Goal: Task Accomplishment & Management: Manage account settings

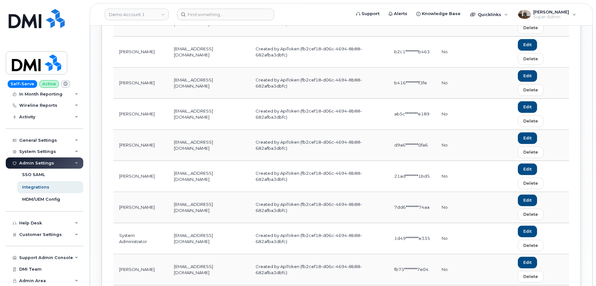
scroll to position [60, 0]
click at [44, 224] on div "Help Desk" at bounding box center [44, 223] width 77 height 12
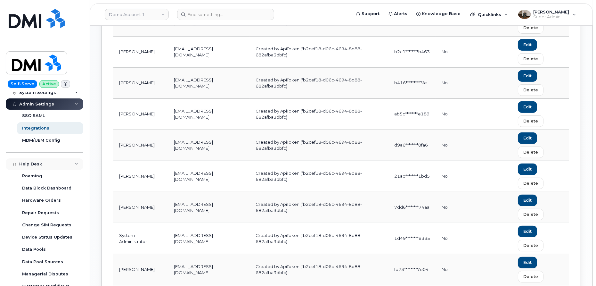
scroll to position [183, 0]
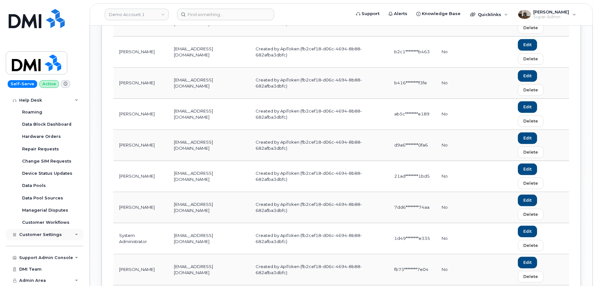
click at [50, 236] on span "Customer Settings" at bounding box center [40, 234] width 43 height 5
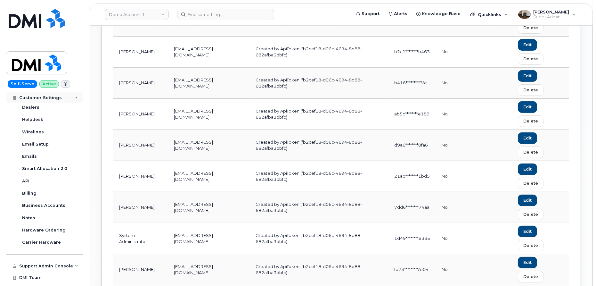
scroll to position [366, 0]
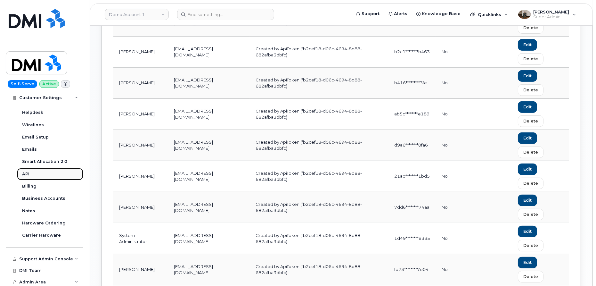
click at [30, 173] on link "API" at bounding box center [50, 174] width 66 height 12
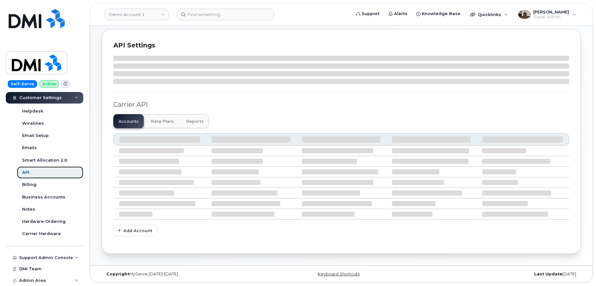
scroll to position [206, 0]
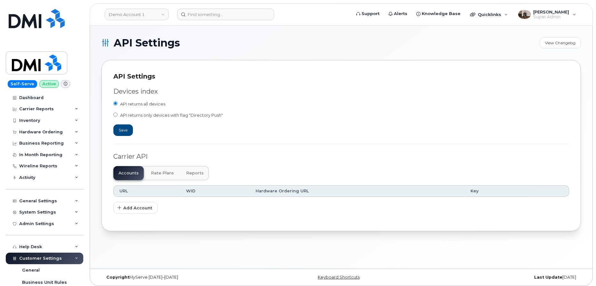
click at [158, 173] on span "Rate Plans" at bounding box center [162, 172] width 23 height 5
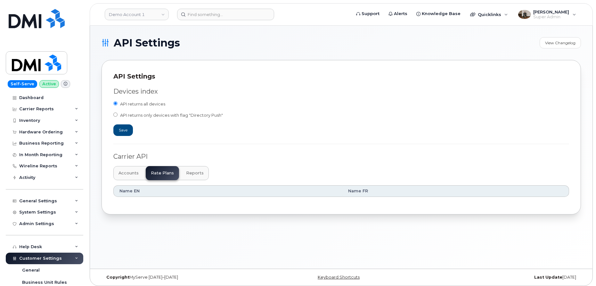
click at [191, 173] on span "Reports" at bounding box center [195, 172] width 18 height 5
click at [128, 170] on span "Accounts" at bounding box center [128, 172] width 20 height 5
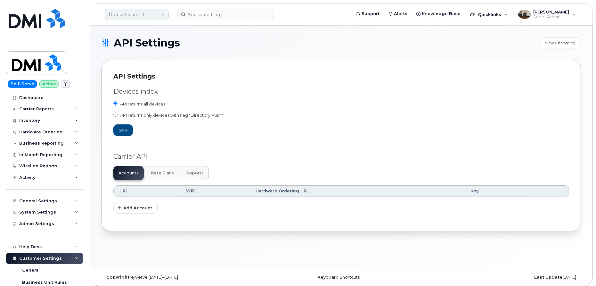
click at [131, 15] on link "Demo Account 1" at bounding box center [137, 15] width 64 height 12
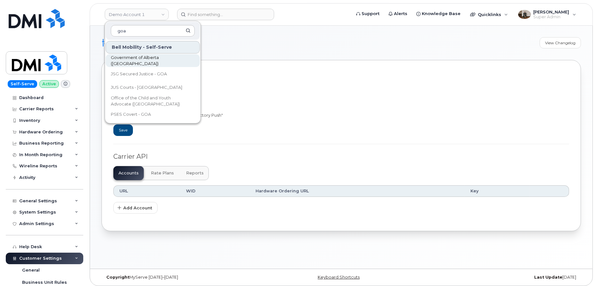
type input "goa"
click at [137, 59] on span "Government of Alberta ([GEOGRAPHIC_DATA])" at bounding box center [148, 60] width 74 height 12
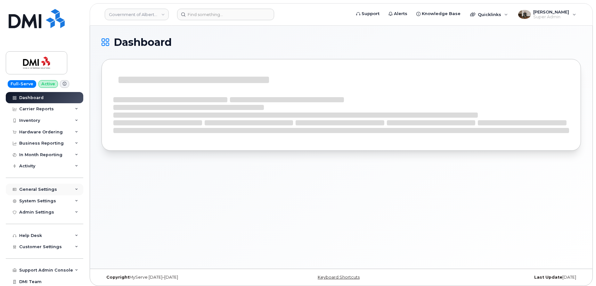
scroll to position [12, 0]
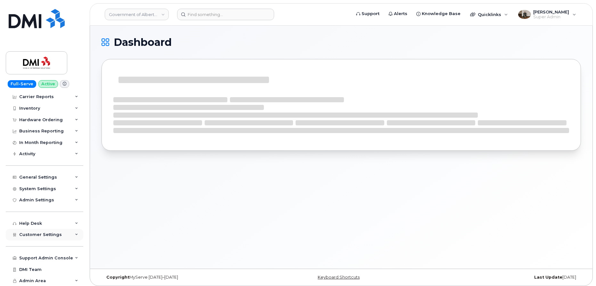
click at [38, 234] on span "Customer Settings" at bounding box center [40, 234] width 43 height 5
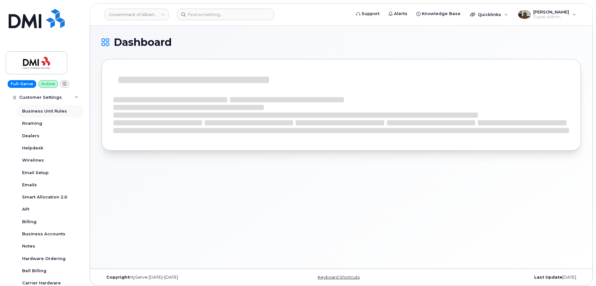
scroll to position [208, 0]
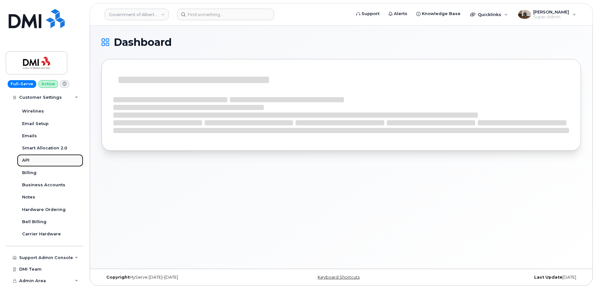
click at [29, 160] on div "API" at bounding box center [25, 160] width 7 height 6
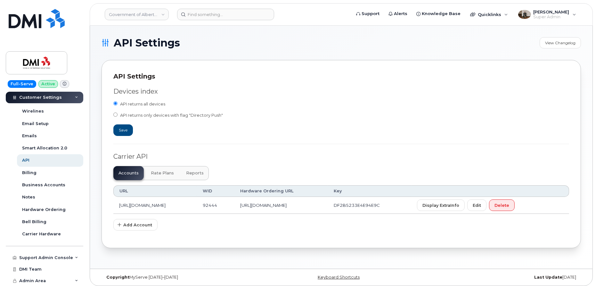
click at [163, 173] on span "Rate Plans" at bounding box center [162, 172] width 23 height 5
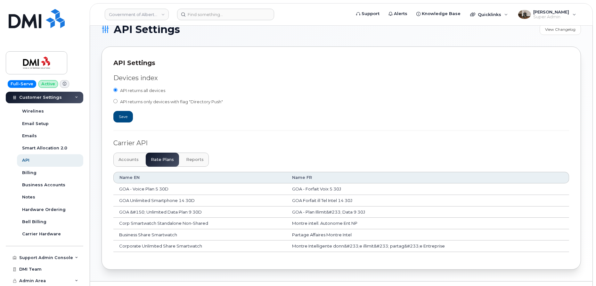
scroll to position [26, 0]
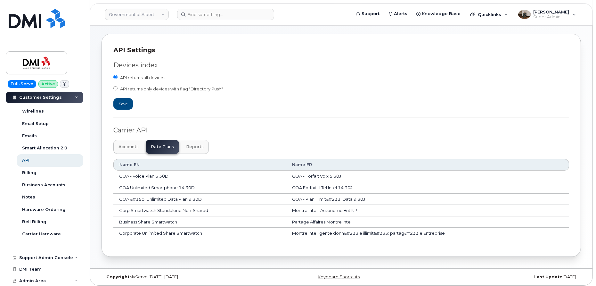
click at [196, 148] on span "Reports" at bounding box center [195, 146] width 18 height 5
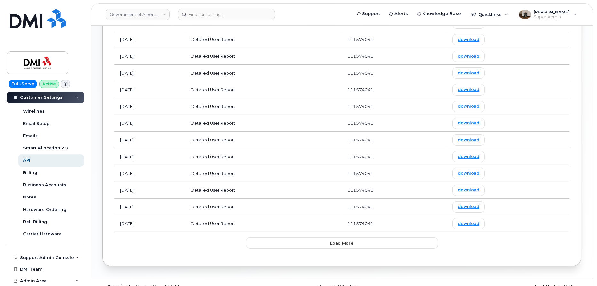
scroll to position [0, 0]
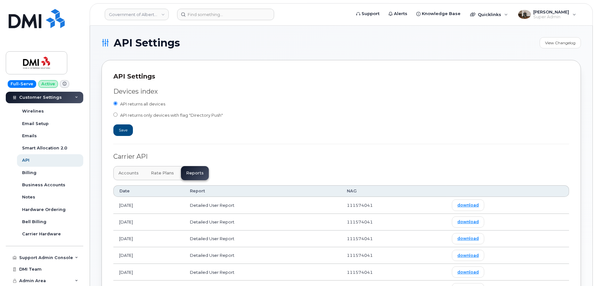
click at [133, 174] on span "Accounts" at bounding box center [128, 172] width 20 height 5
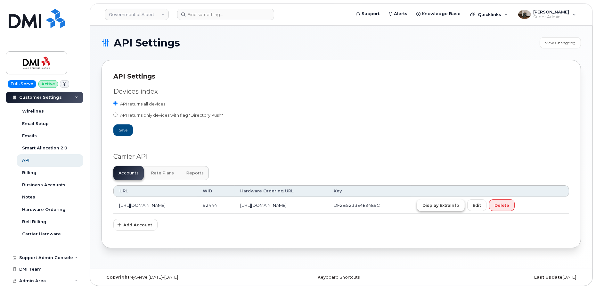
click at [459, 206] on span "Display ExtraInfo" at bounding box center [440, 205] width 37 height 6
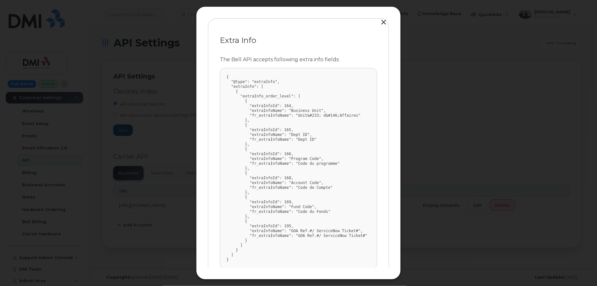
scroll to position [40, 0]
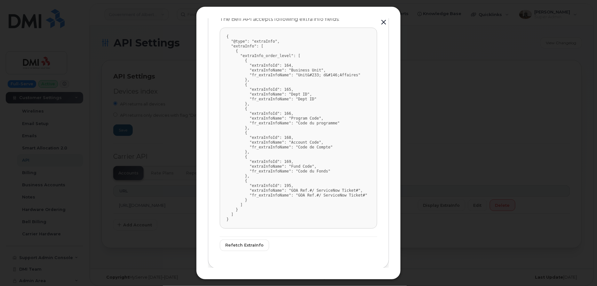
click at [384, 21] on button "button" at bounding box center [384, 22] width 10 height 9
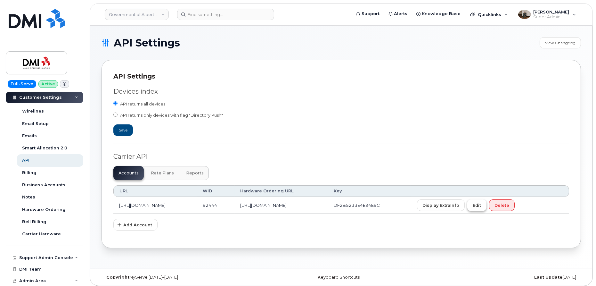
click at [486, 204] on button "Edit" at bounding box center [476, 205] width 19 height 12
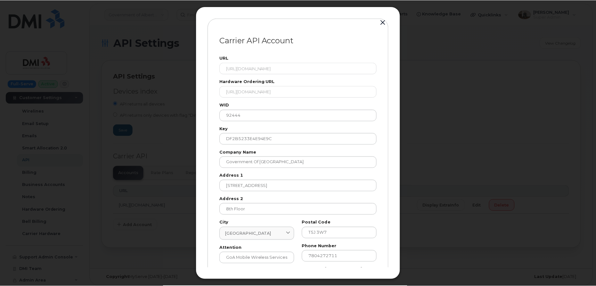
scroll to position [83, 0]
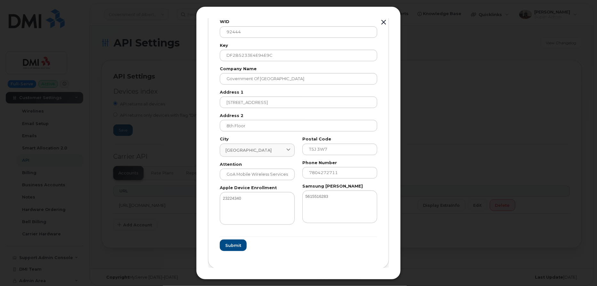
click at [385, 20] on button "button" at bounding box center [384, 22] width 10 height 9
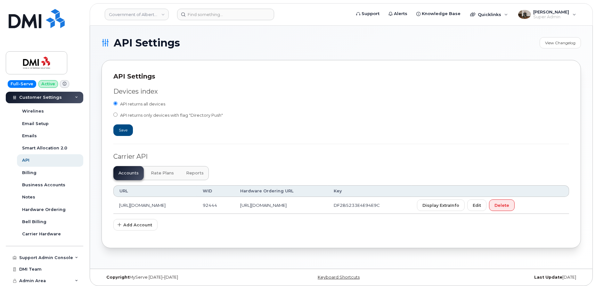
scroll to position [3, 0]
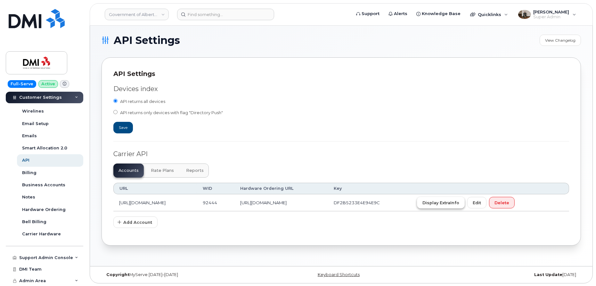
click at [459, 199] on span "Display ExtraInfo" at bounding box center [440, 202] width 37 height 6
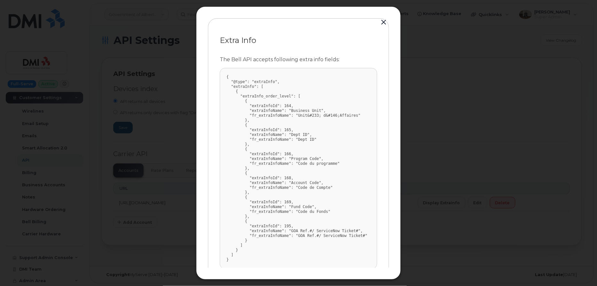
click at [383, 22] on button "button" at bounding box center [384, 22] width 10 height 9
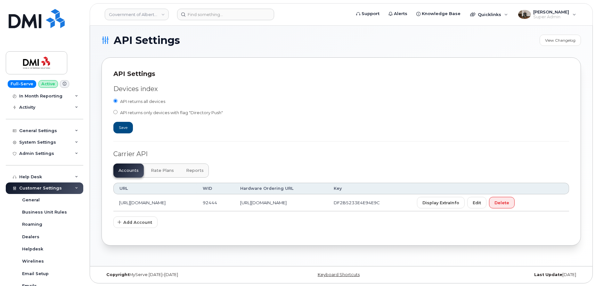
scroll to position [51, 0]
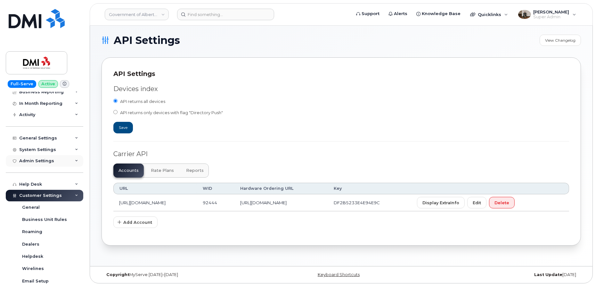
click at [39, 163] on div "Admin Settings" at bounding box center [36, 160] width 35 height 5
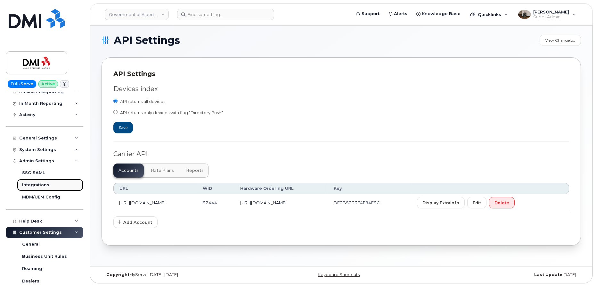
click at [36, 183] on div "Integrations" at bounding box center [35, 185] width 27 height 6
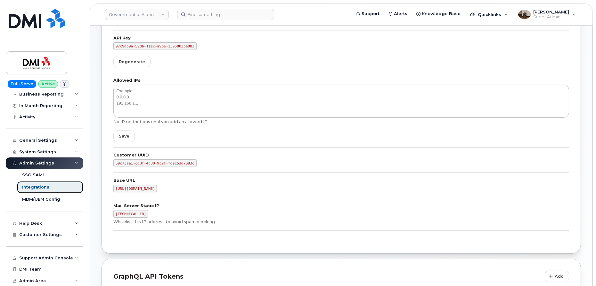
scroll to position [71, 0]
